Goal: Task Accomplishment & Management: Complete application form

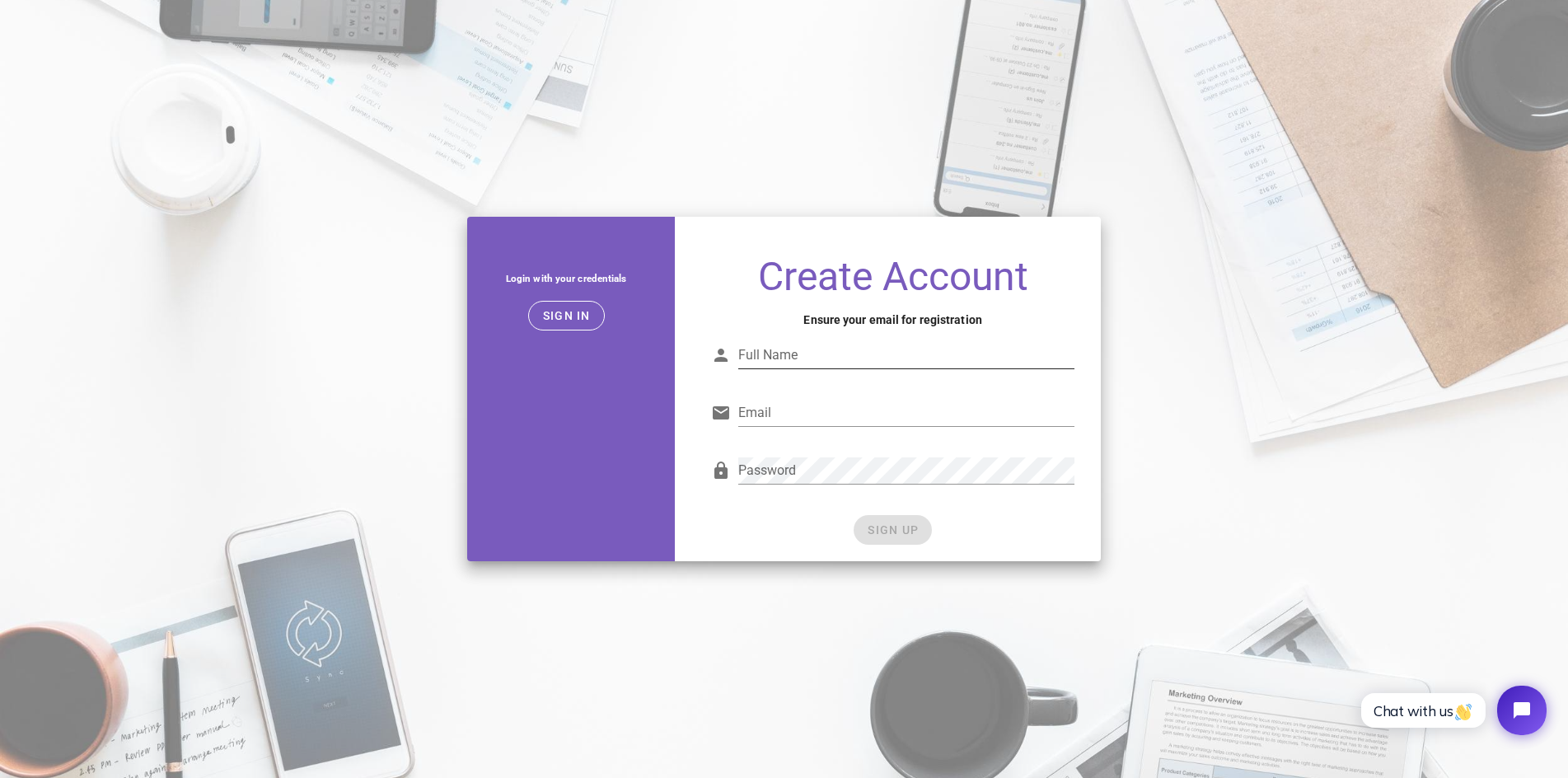
click at [836, 350] on input "Full Name" at bounding box center [907, 355] width 336 height 27
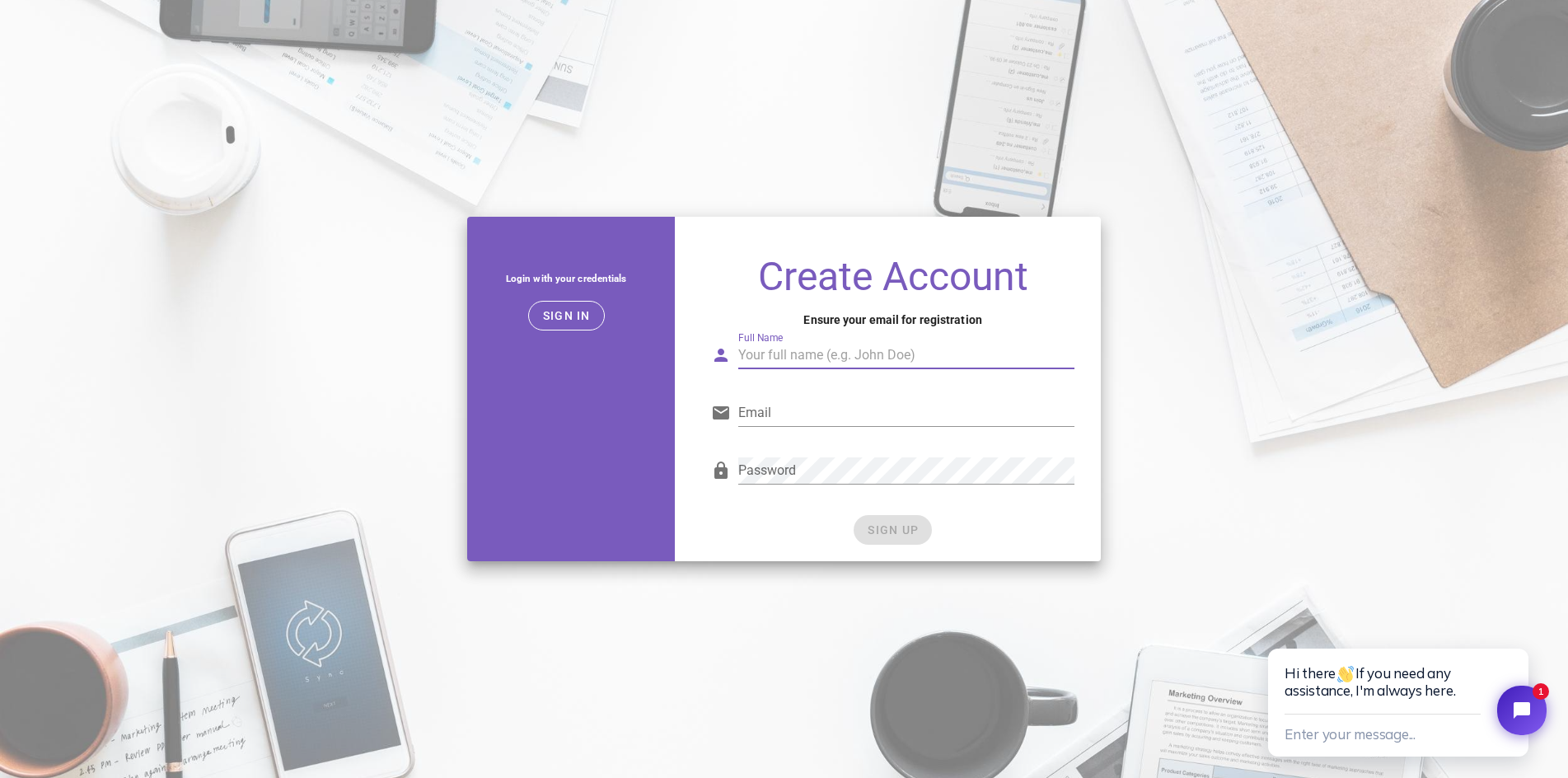
click at [828, 357] on input "Full Name" at bounding box center [907, 355] width 336 height 27
type input "Orengo Alexander"
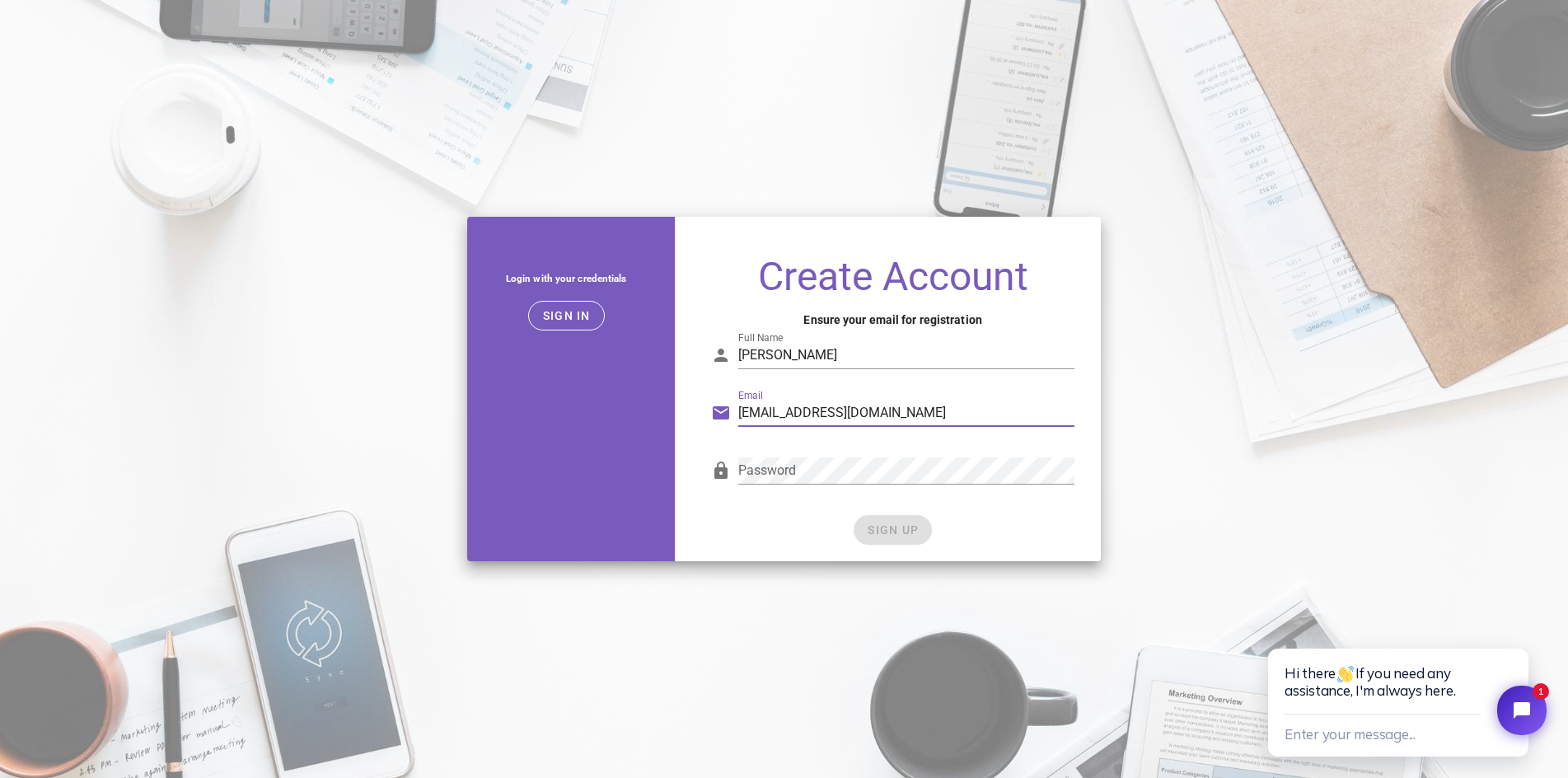
click at [799, 408] on input "Info@ai-tehworld.com" at bounding box center [907, 413] width 336 height 27
type input "Info@ai-techworld.com"
click at [915, 518] on button "SIGN UP" at bounding box center [893, 530] width 78 height 30
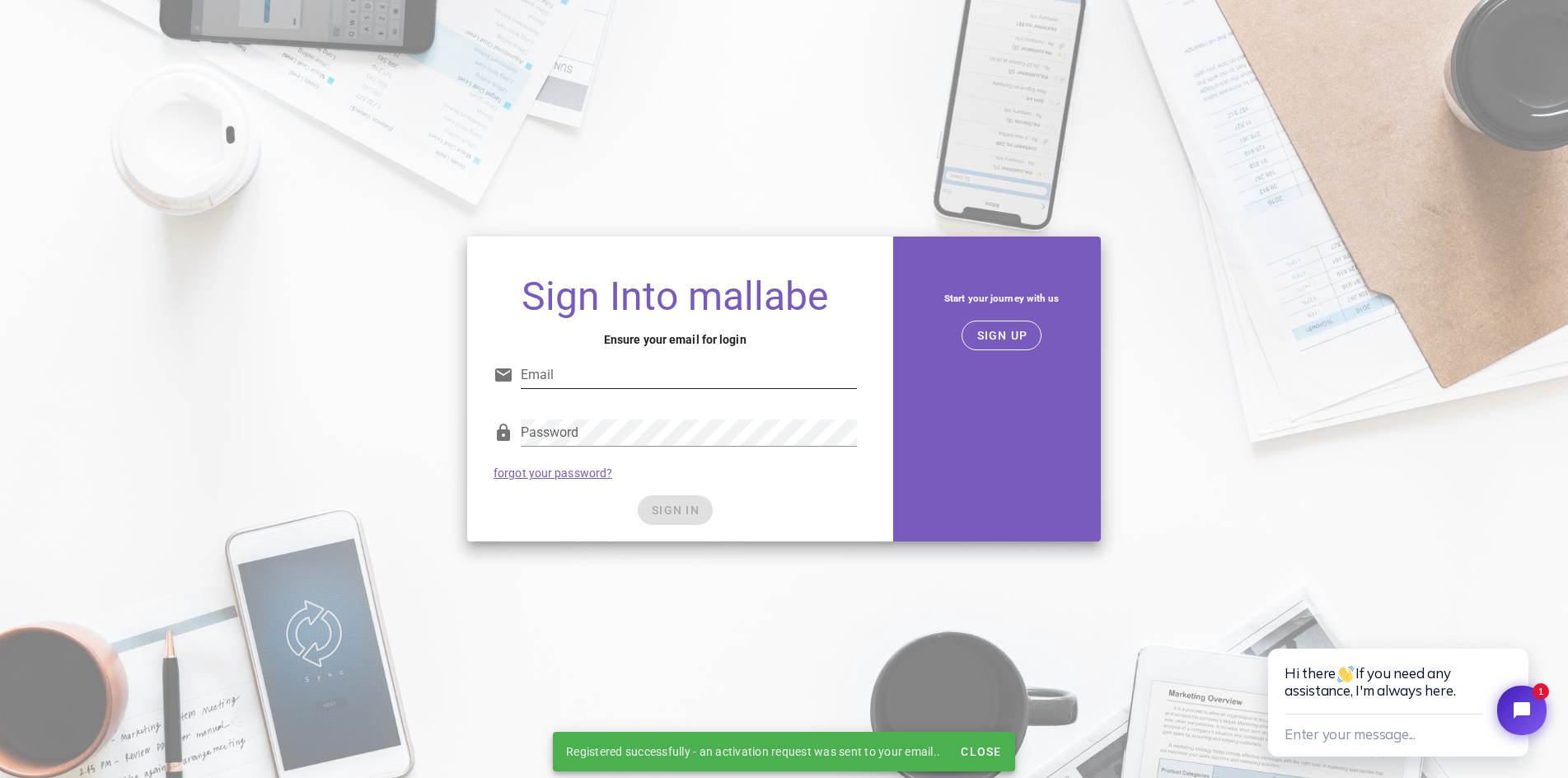
click at [669, 380] on input "Email" at bounding box center [689, 375] width 336 height 27
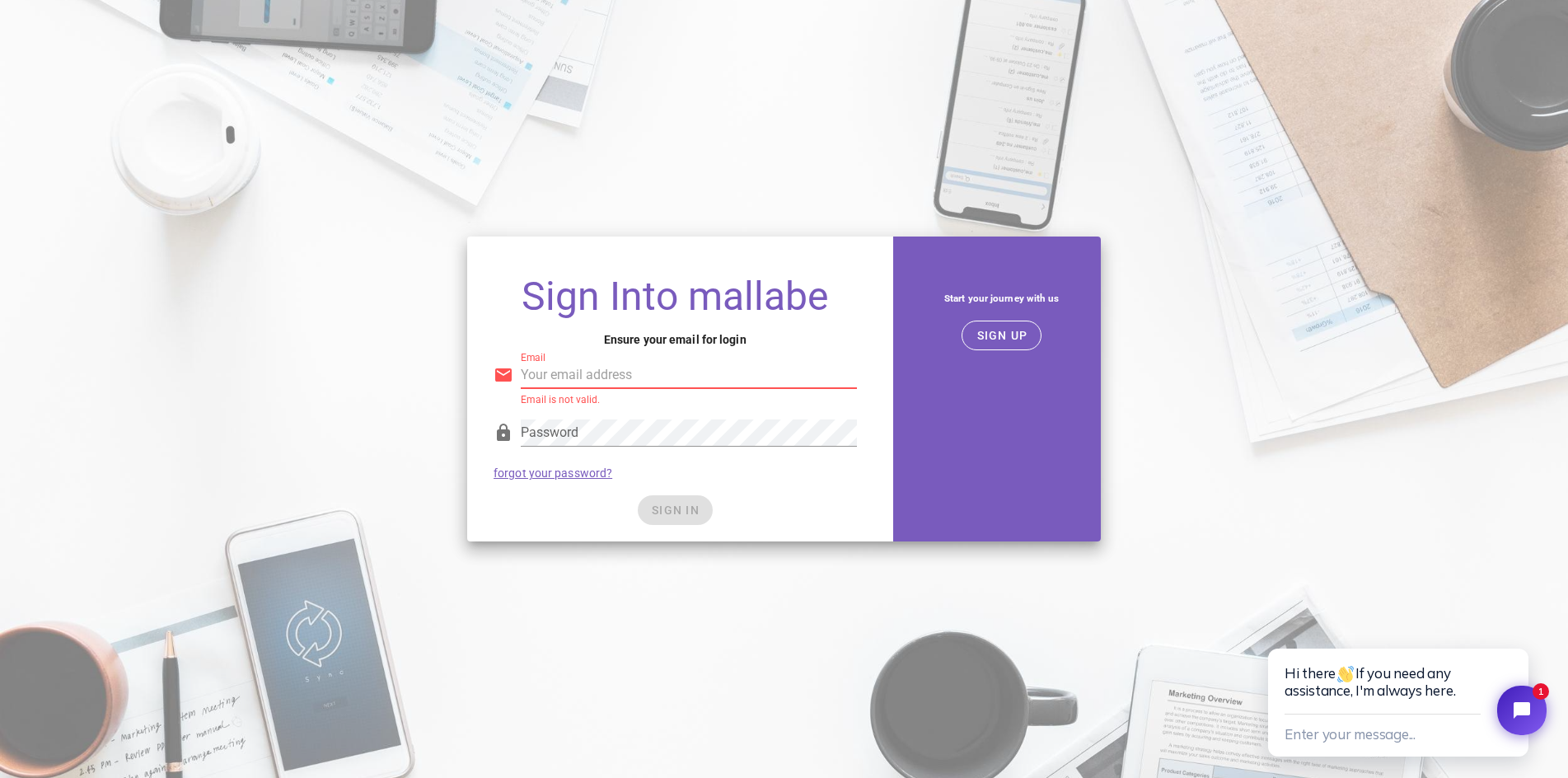
type input "Info@ai-techworld.com"
click at [664, 504] on div "SIGN IN" at bounding box center [676, 510] width 364 height 30
click at [664, 504] on span "SIGN IN" at bounding box center [675, 510] width 49 height 13
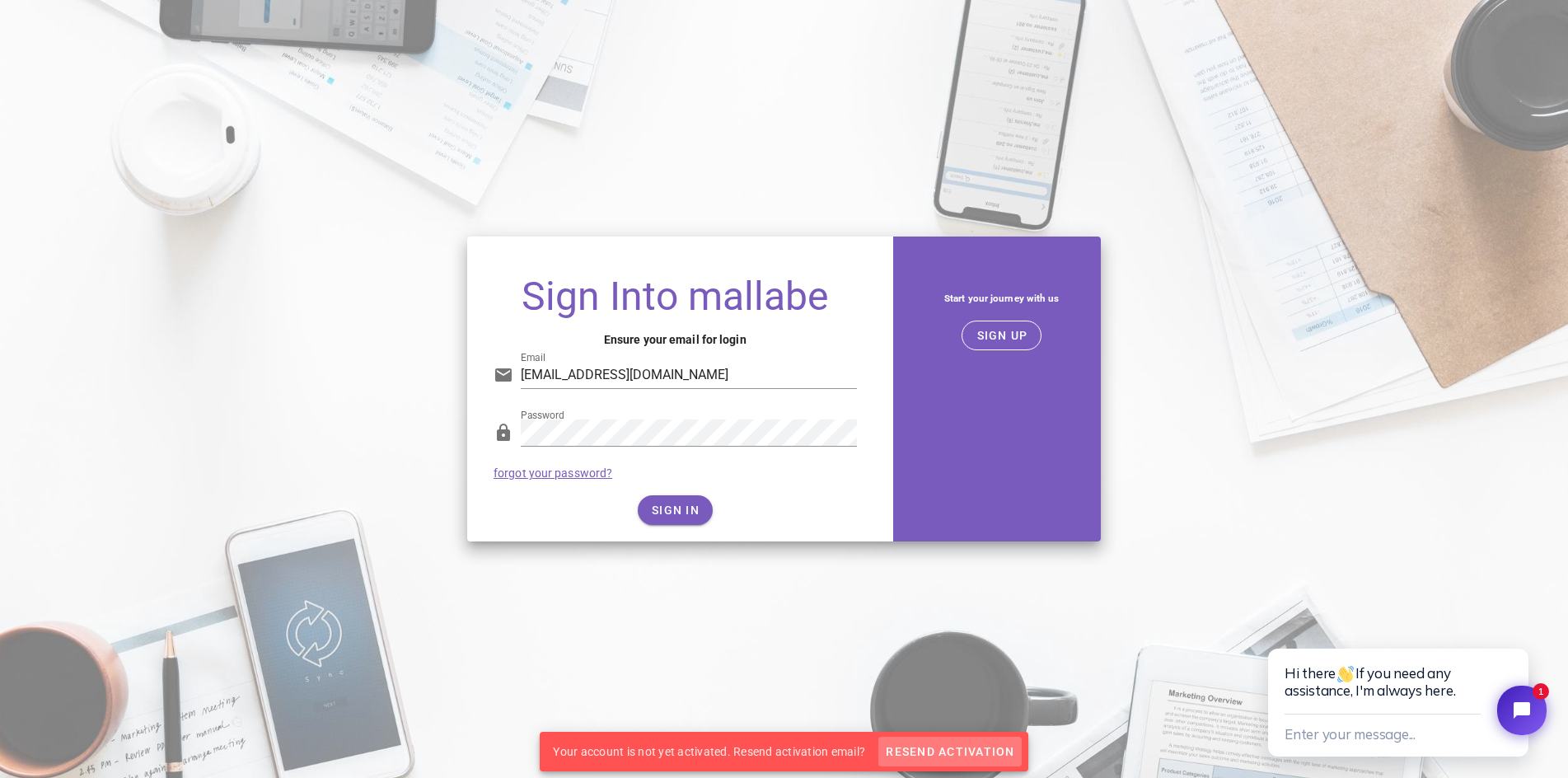
click at [937, 753] on span "Resend Activation" at bounding box center [949, 752] width 129 height 13
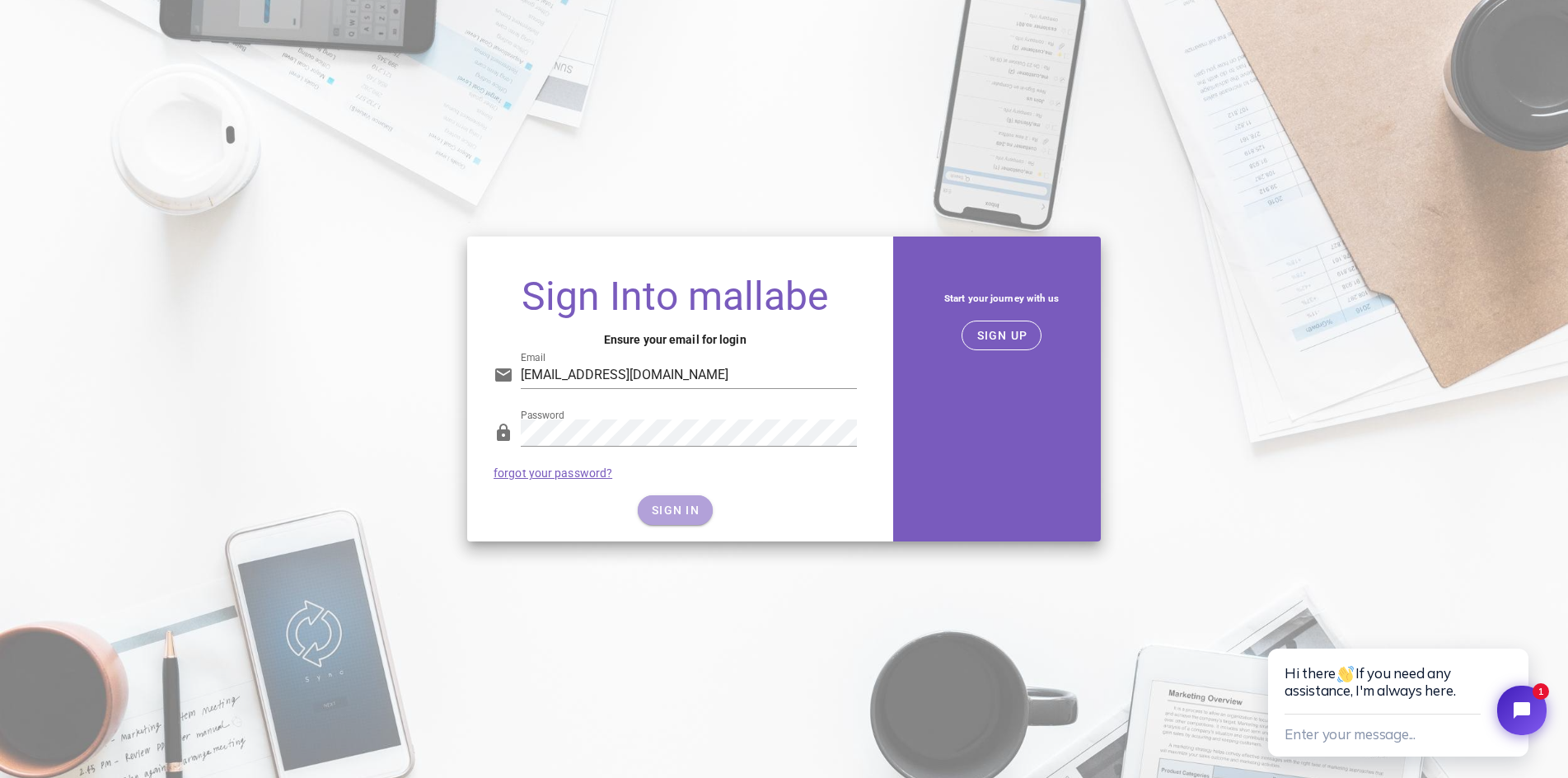
click at [687, 511] on span "SIGN IN" at bounding box center [675, 510] width 49 height 13
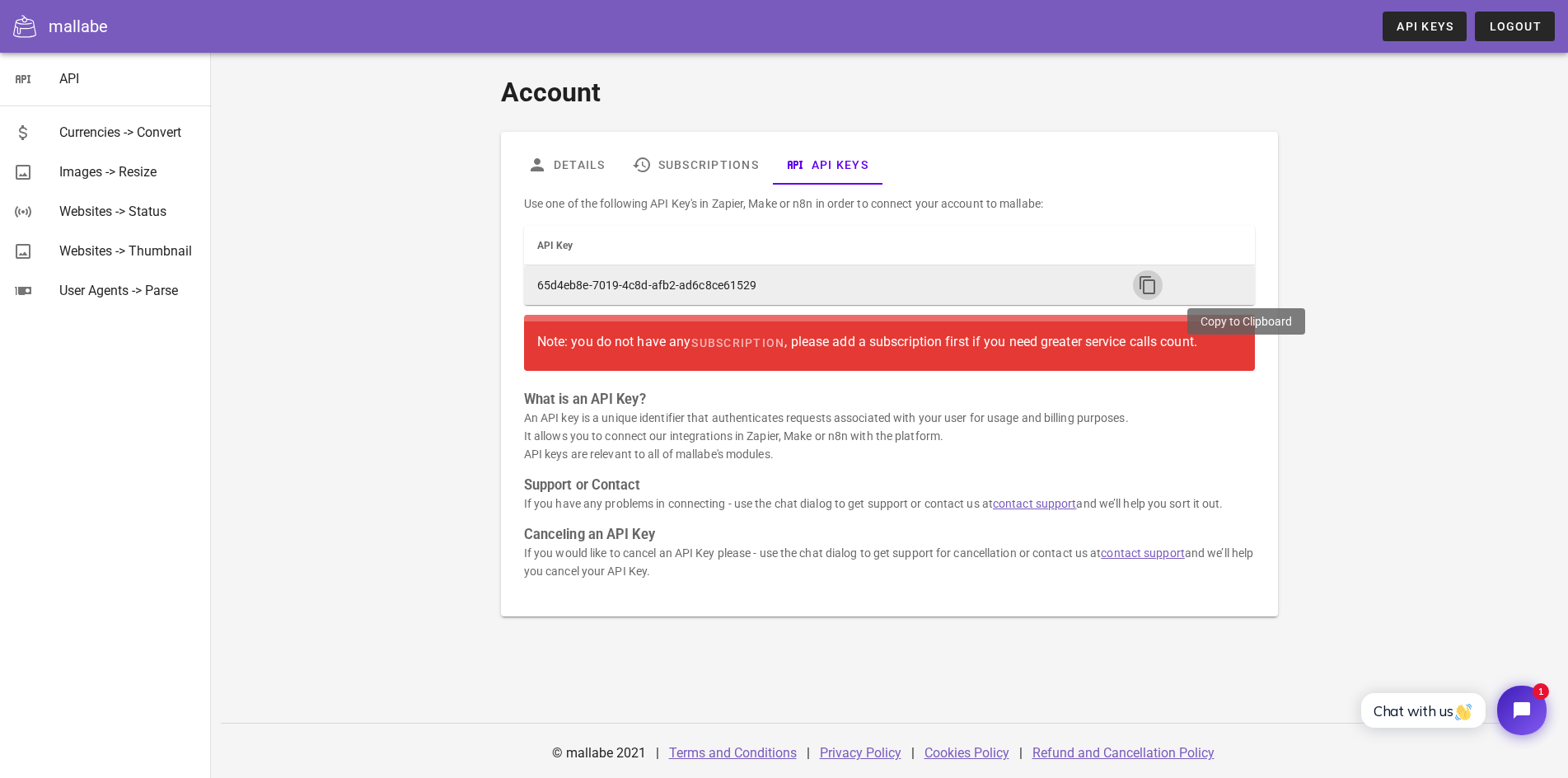
click at [1158, 287] on icon "button" at bounding box center [1147, 285] width 19 height 19
